Goal: Information Seeking & Learning: Find specific page/section

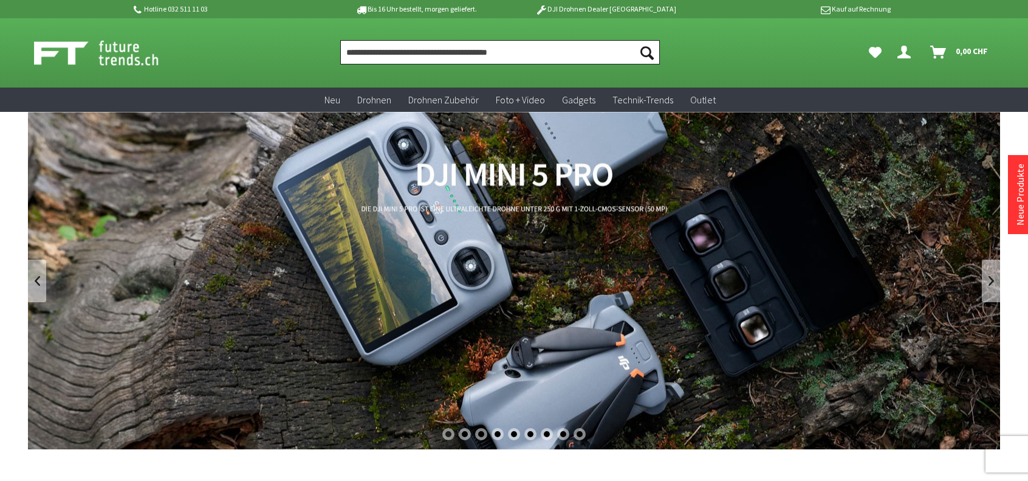
click at [414, 42] on input "Produkt, Marke, Kategorie, EAN, Artikelnummer…" at bounding box center [500, 52] width 320 height 24
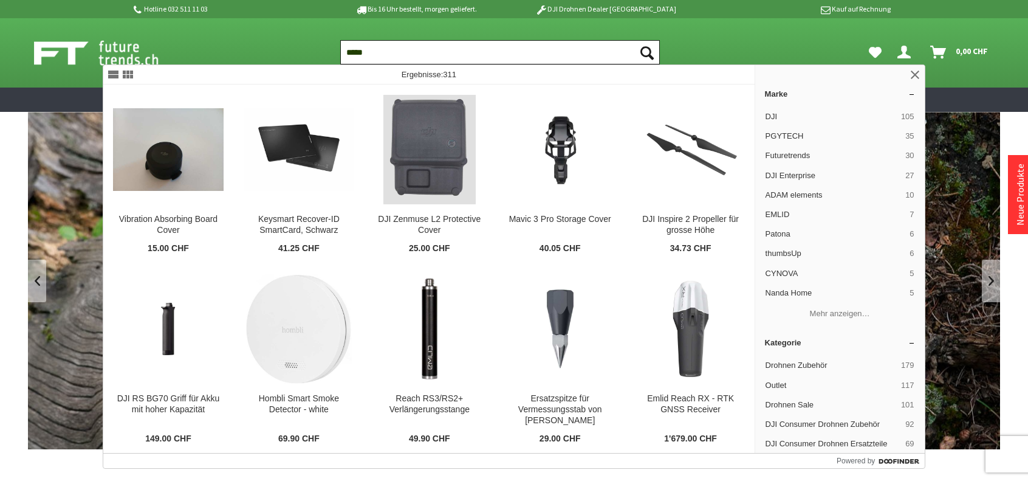
type input "*****"
click at [634, 40] on button "Suchen" at bounding box center [647, 52] width 26 height 24
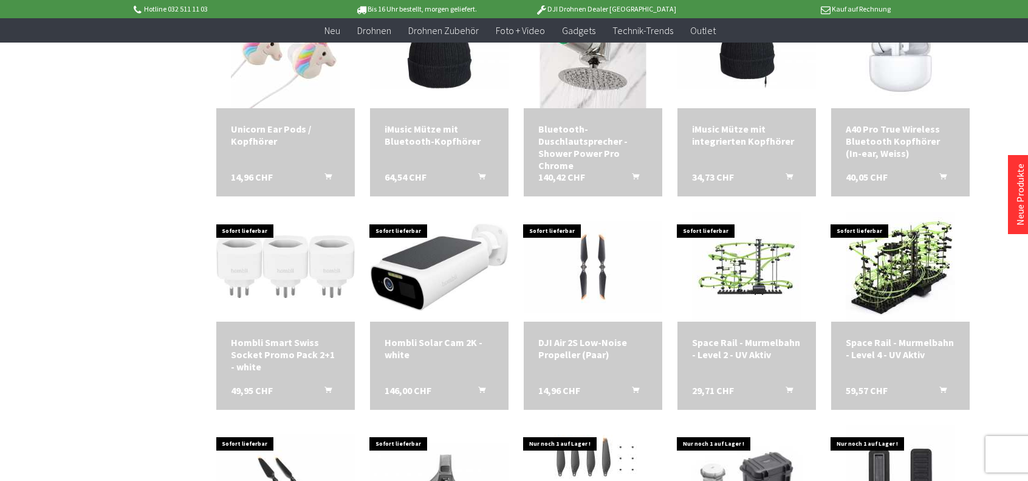
scroll to position [1093, 0]
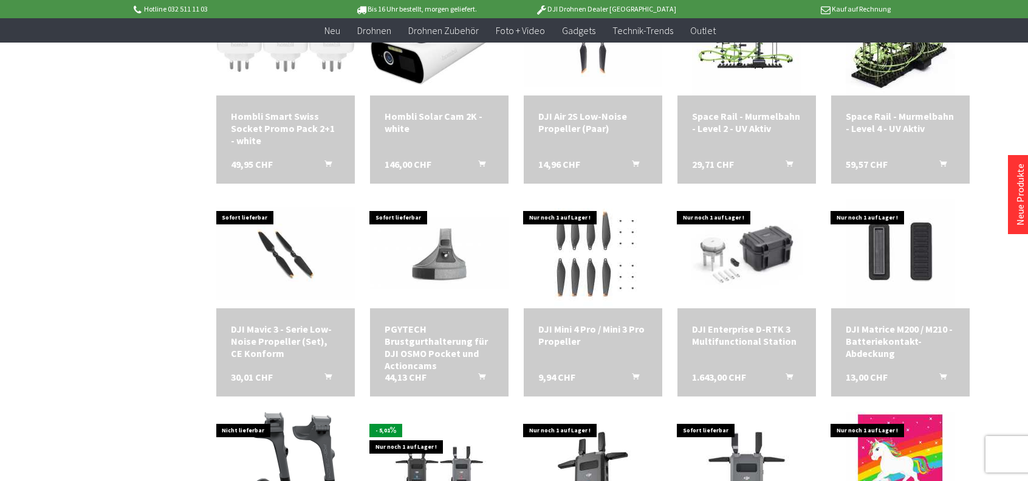
scroll to position [1458, 0]
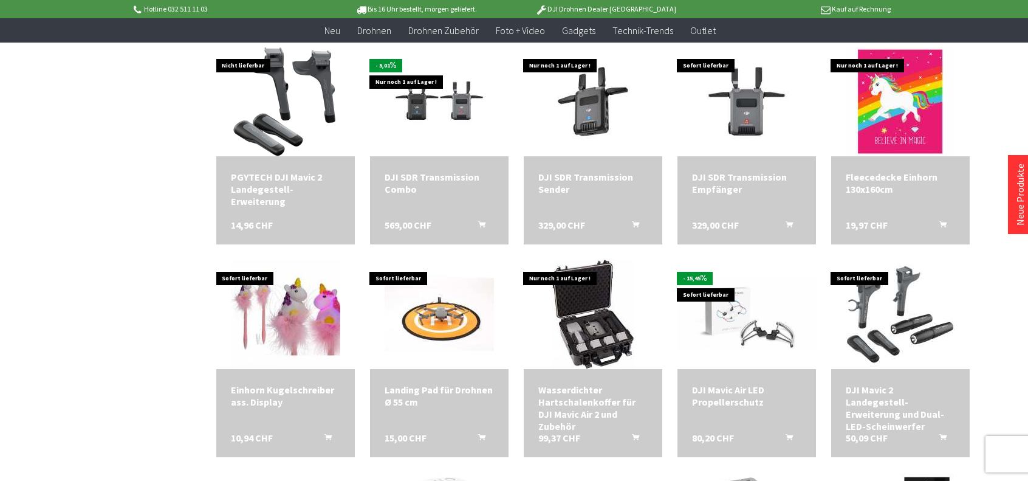
scroll to position [1093, 0]
